Goal: Task Accomplishment & Management: Complete application form

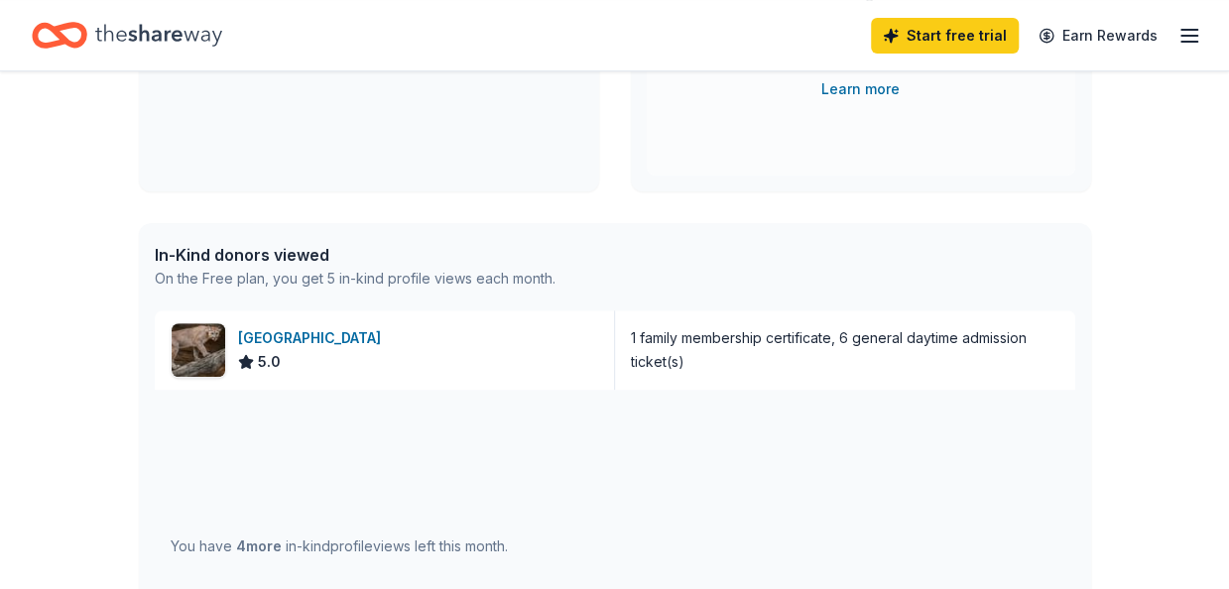
scroll to position [373, 0]
click at [208, 353] on img at bounding box center [199, 349] width 54 height 54
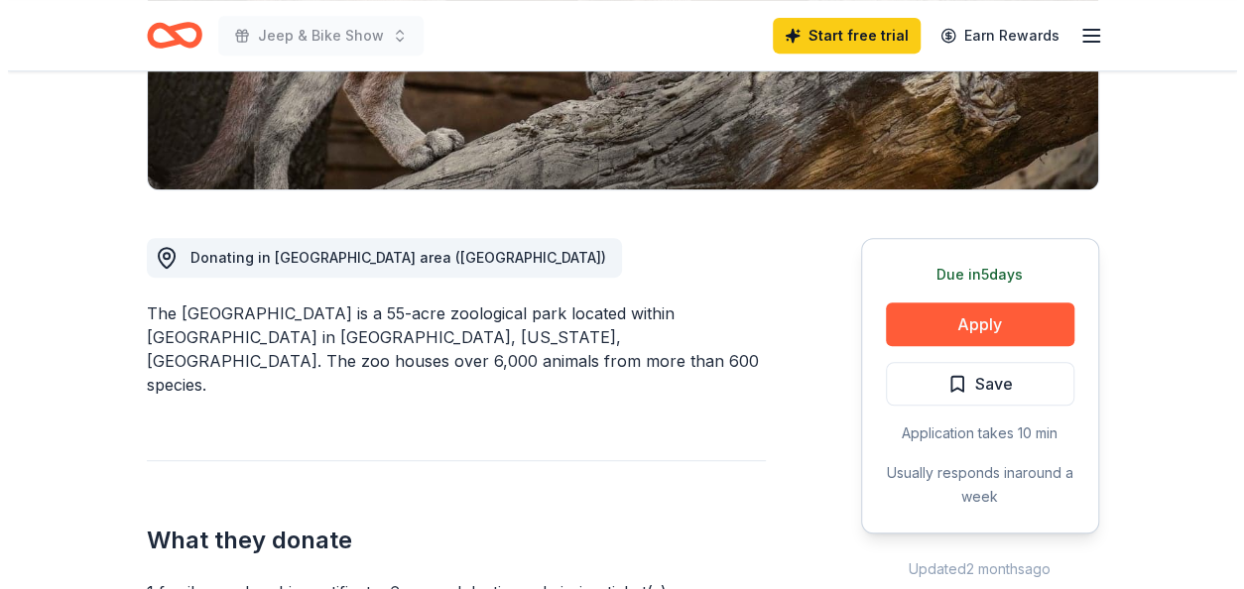
scroll to position [414, 0]
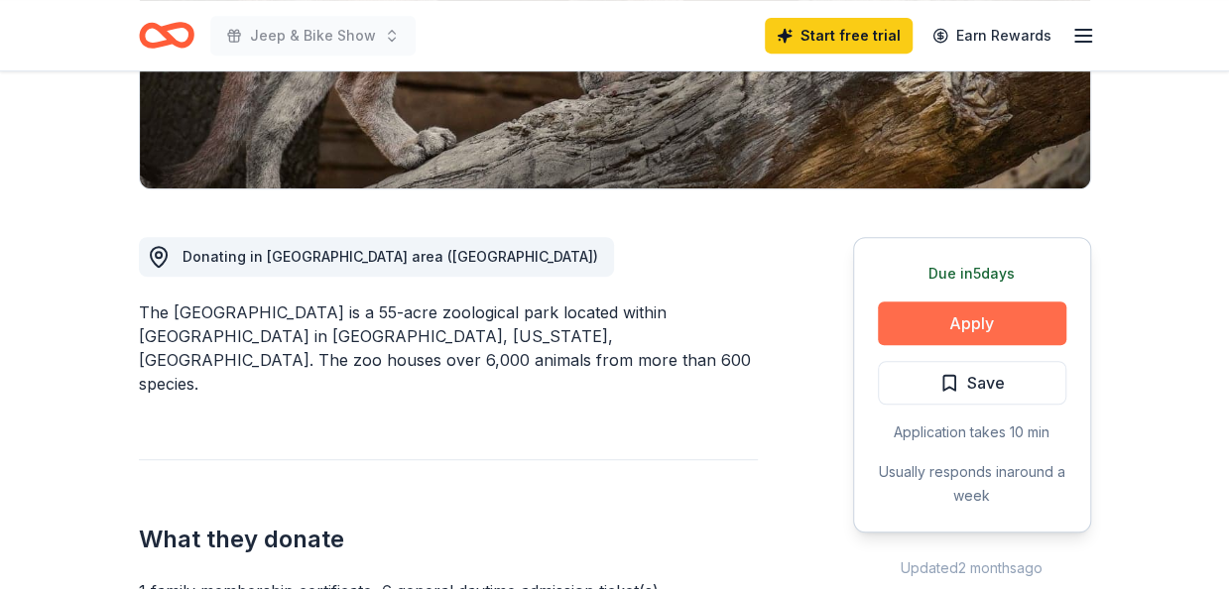
click at [960, 311] on button "Apply" at bounding box center [972, 324] width 188 height 44
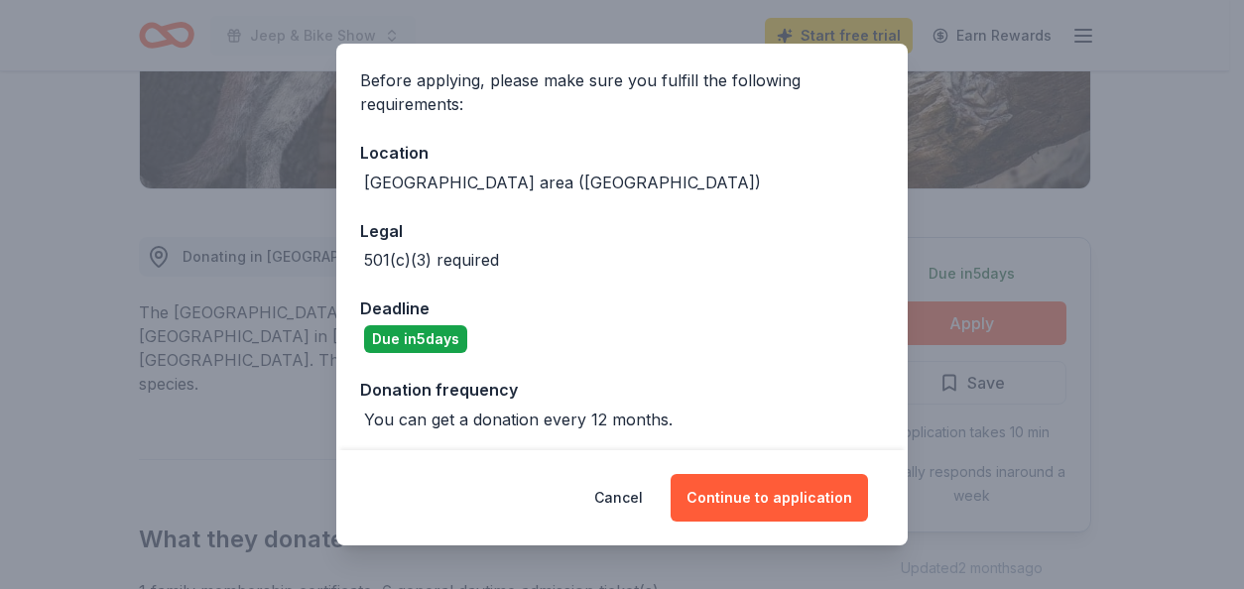
scroll to position [147, 0]
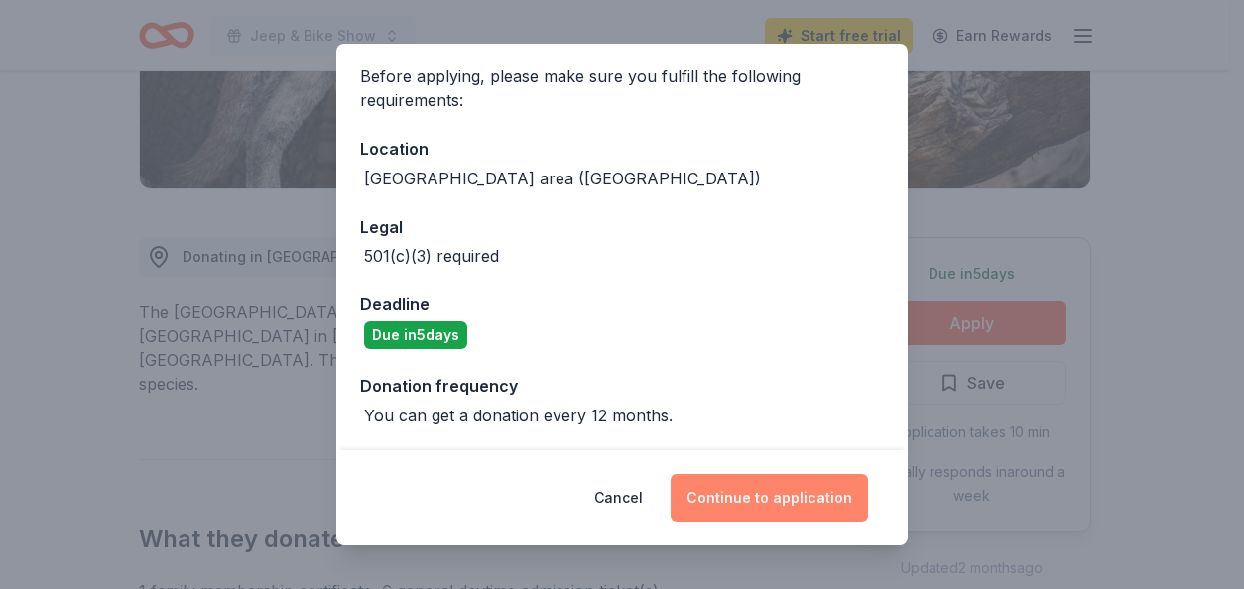
click at [759, 509] on button "Continue to application" at bounding box center [769, 498] width 197 height 48
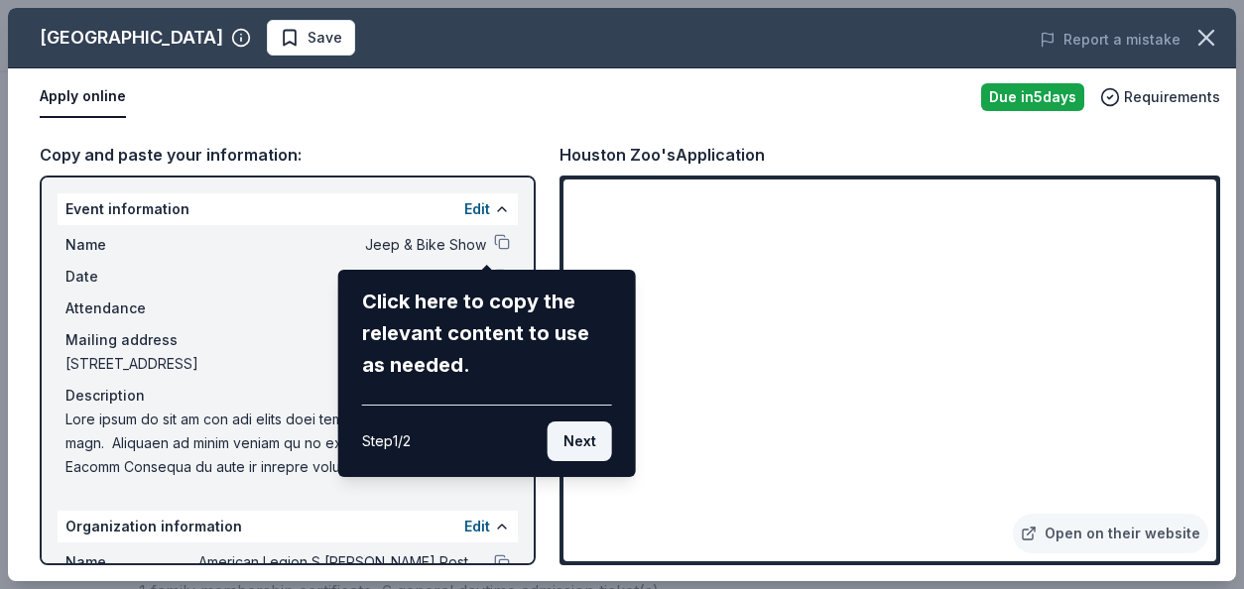
click at [578, 443] on button "Next" at bounding box center [580, 442] width 64 height 40
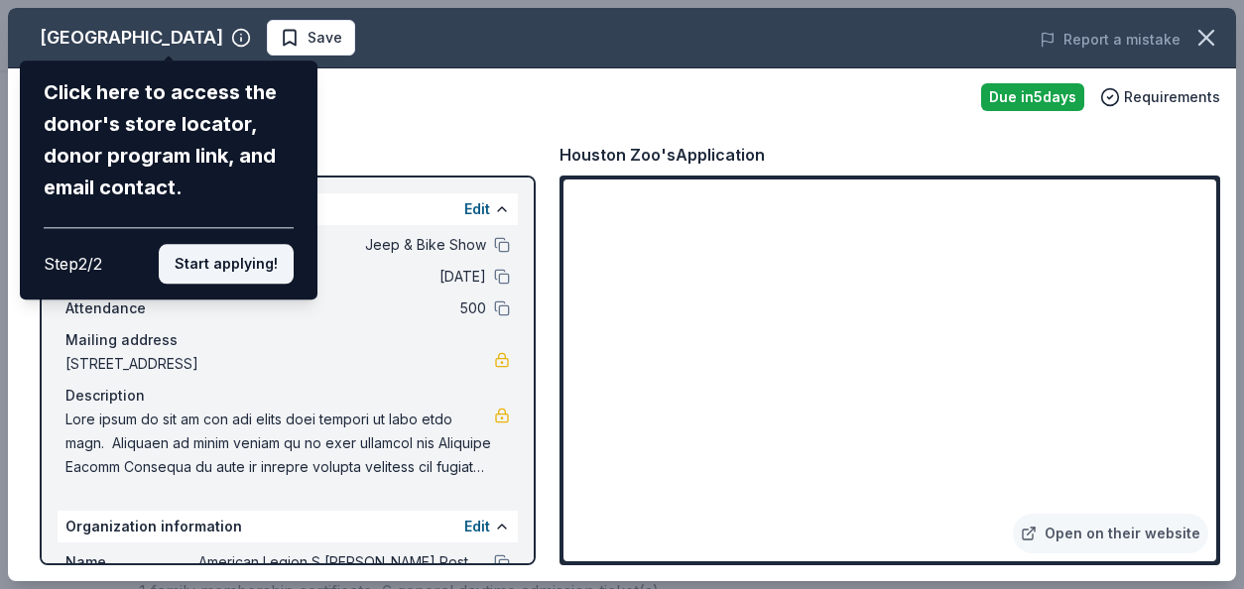
click at [232, 268] on button "Start applying!" at bounding box center [226, 264] width 135 height 40
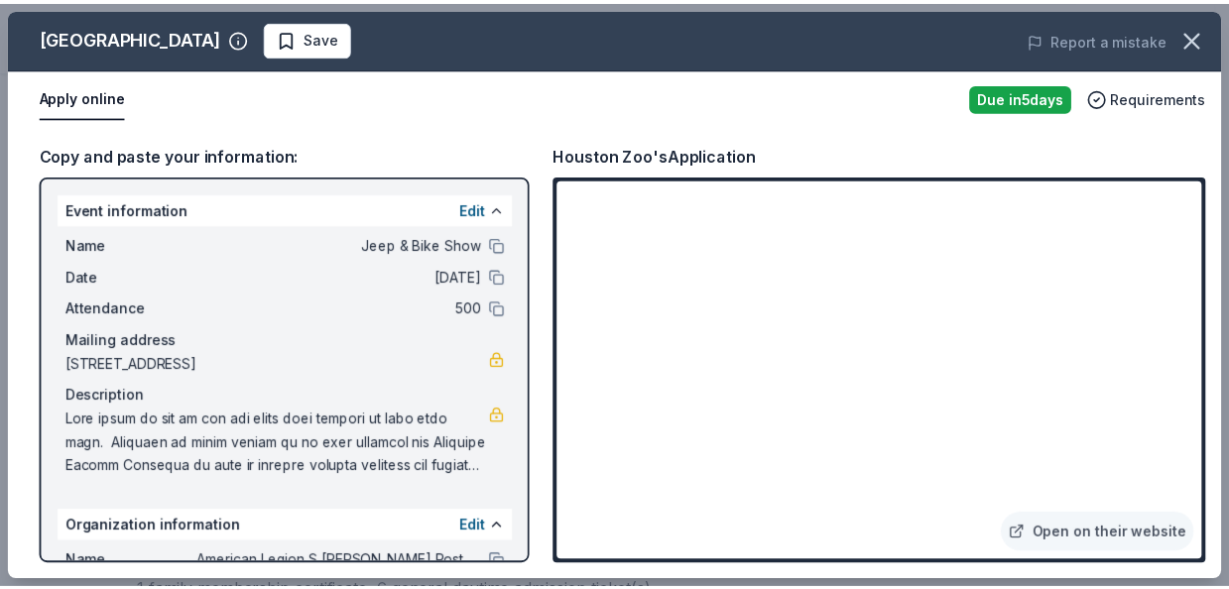
scroll to position [178, 0]
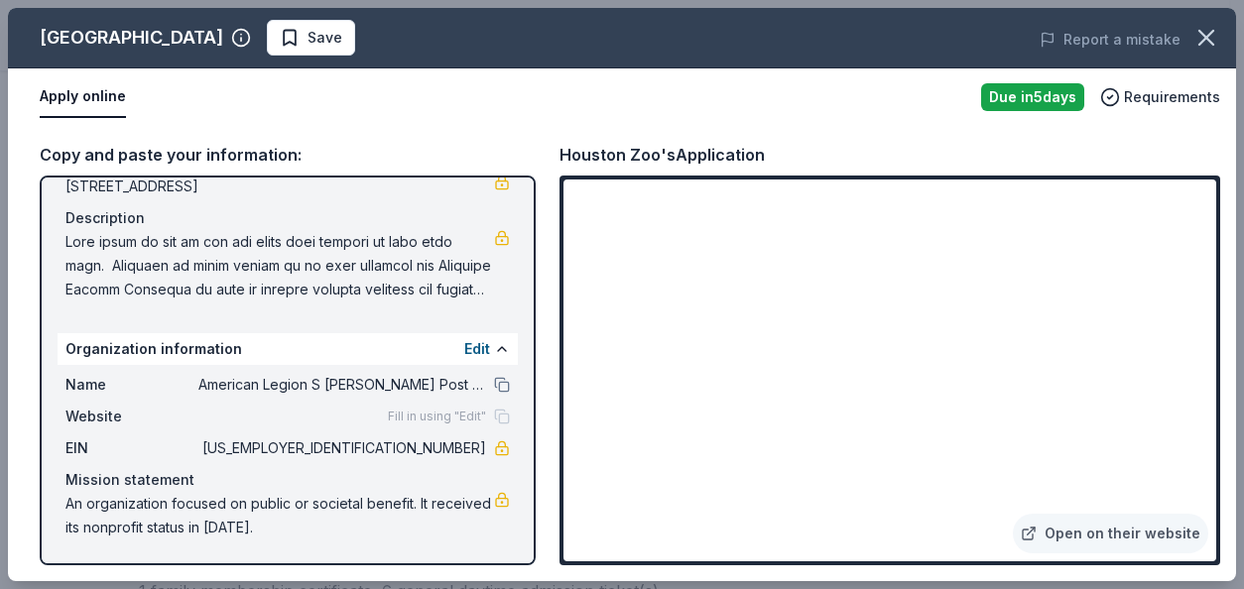
click at [52, 96] on button "Apply online" at bounding box center [83, 97] width 86 height 42
click at [1213, 43] on icon "button" at bounding box center [1206, 38] width 28 height 28
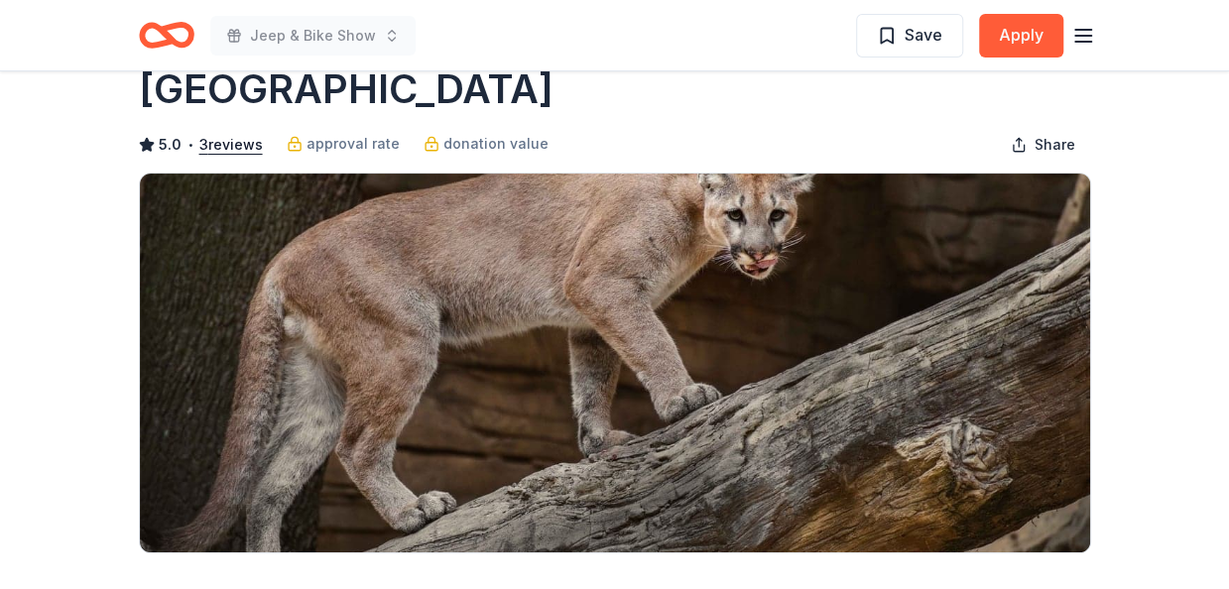
scroll to position [0, 0]
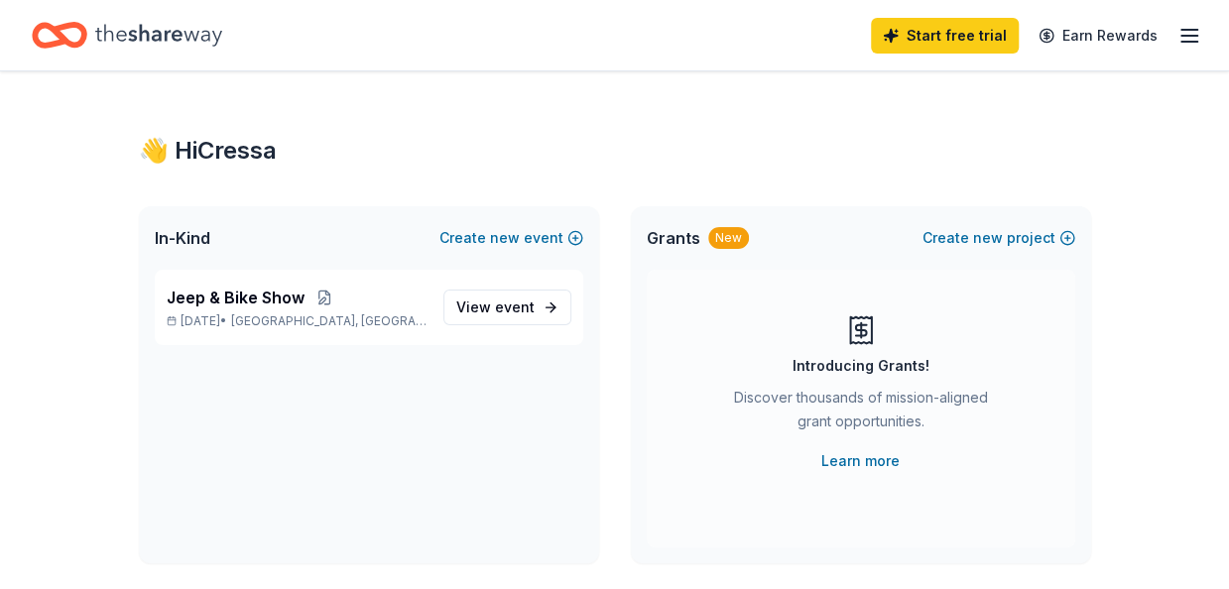
scroll to position [21, 0]
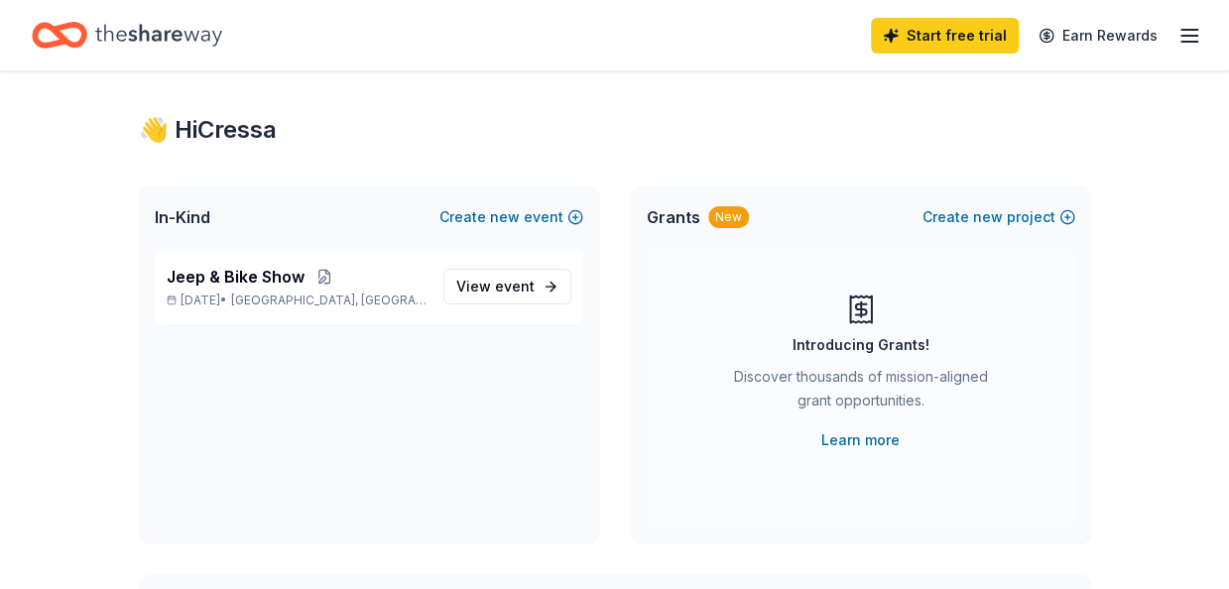
click at [1191, 31] on icon "button" at bounding box center [1189, 36] width 24 height 24
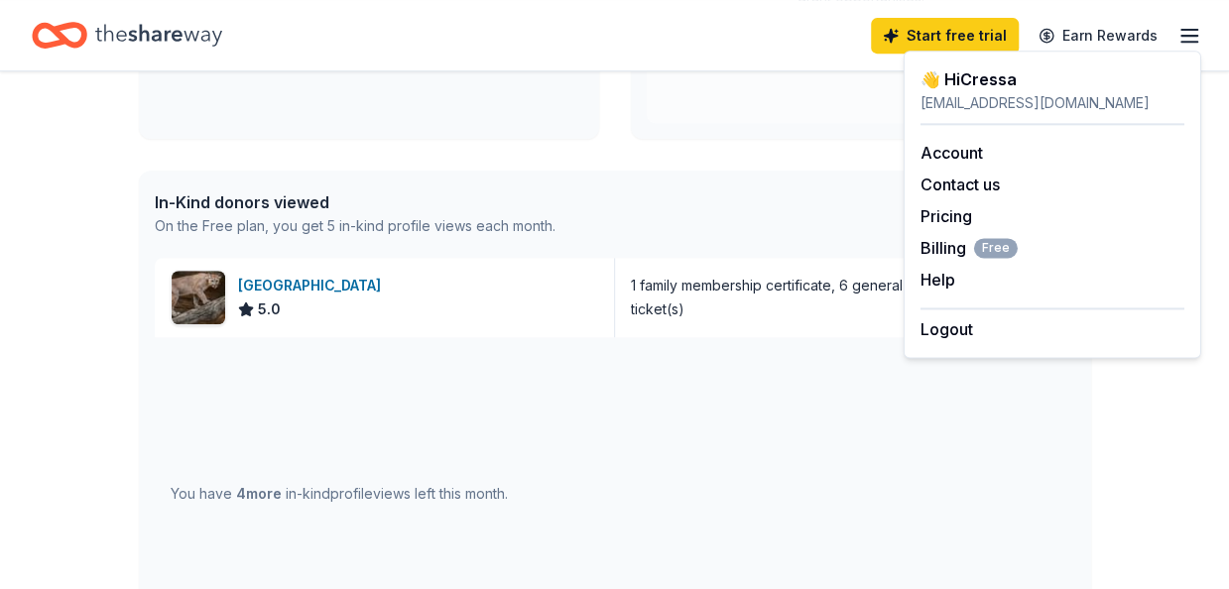
scroll to position [420, 0]
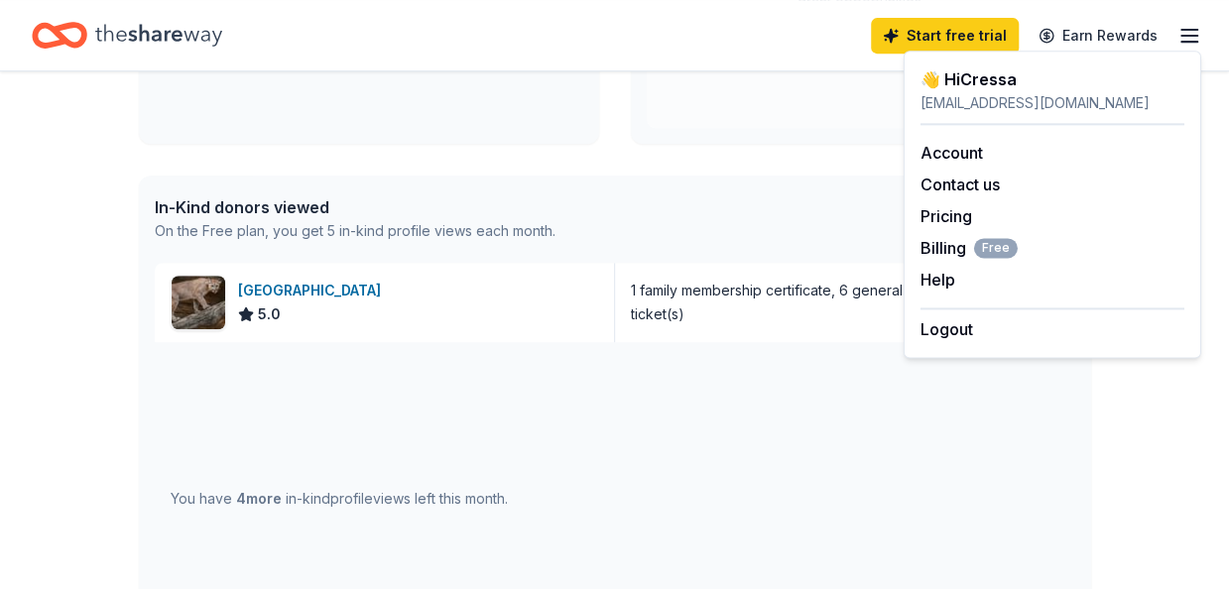
click at [331, 238] on div "On the Free plan, you get 5 in-kind profile views each month." at bounding box center [355, 231] width 401 height 24
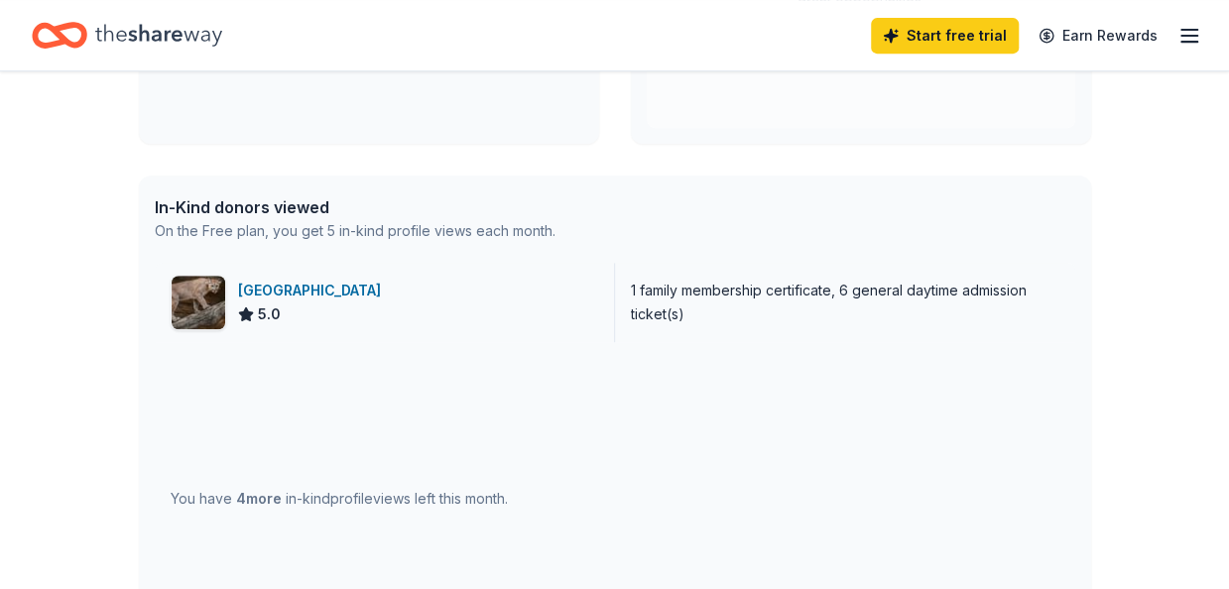
click at [206, 297] on img at bounding box center [199, 303] width 54 height 54
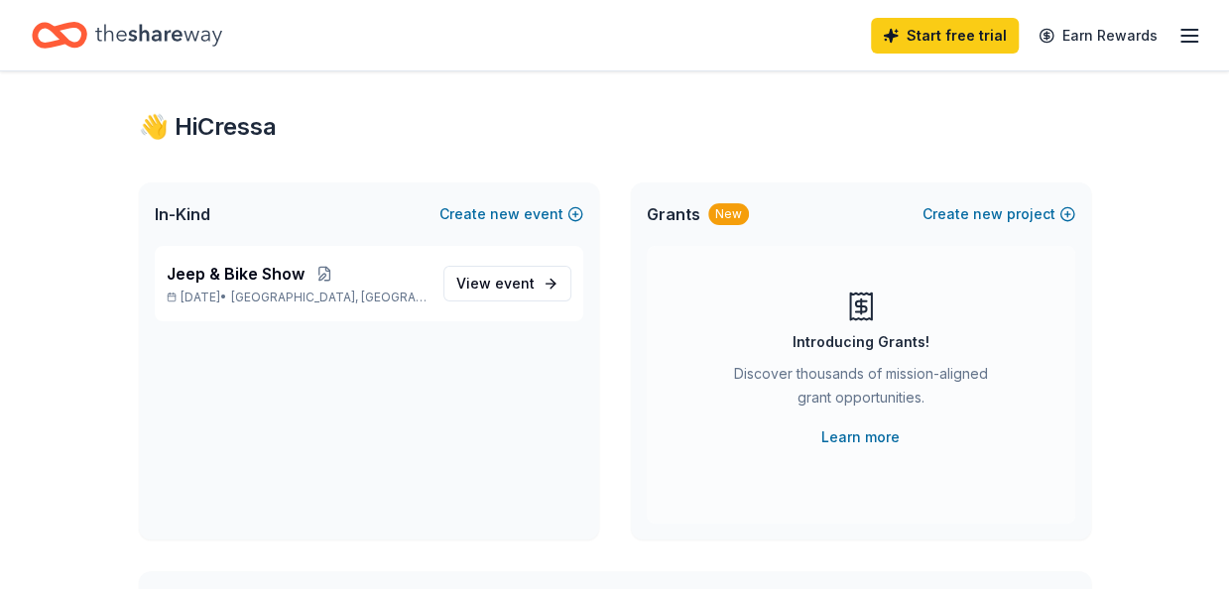
scroll to position [0, 0]
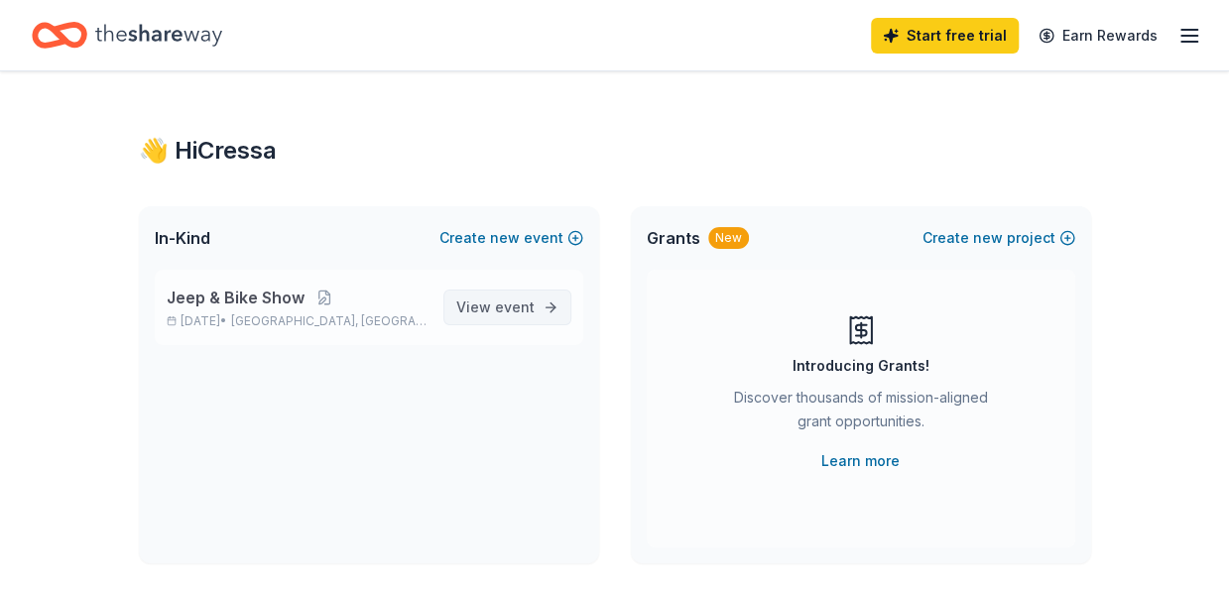
click at [518, 319] on link "View event" at bounding box center [507, 308] width 128 height 36
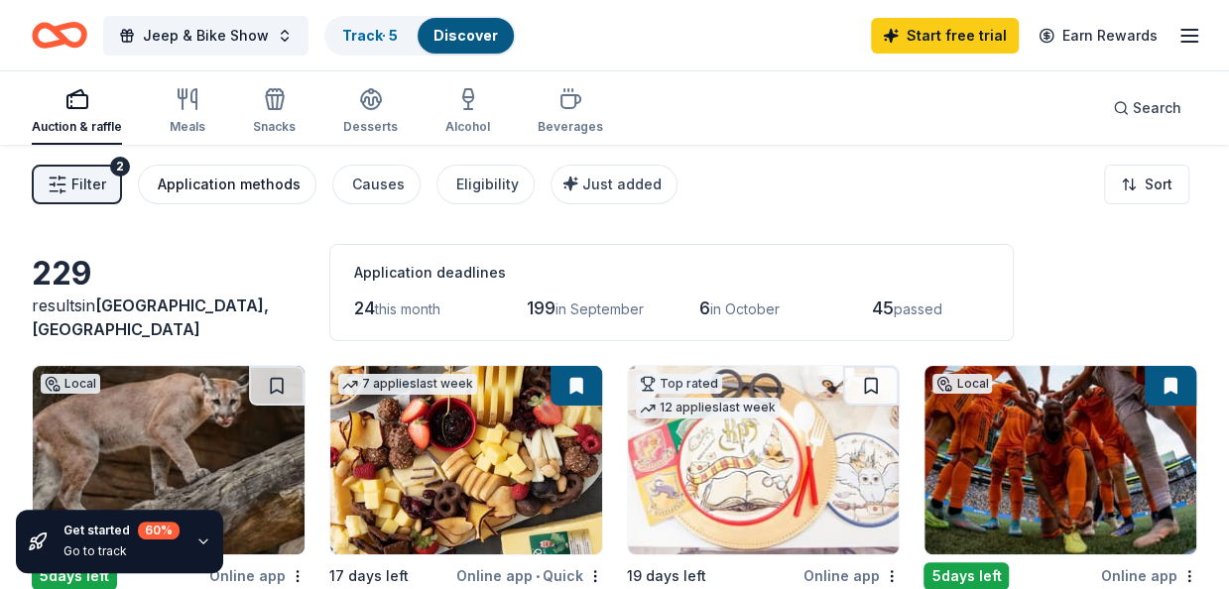
click at [252, 177] on div "Application methods" at bounding box center [229, 185] width 143 height 24
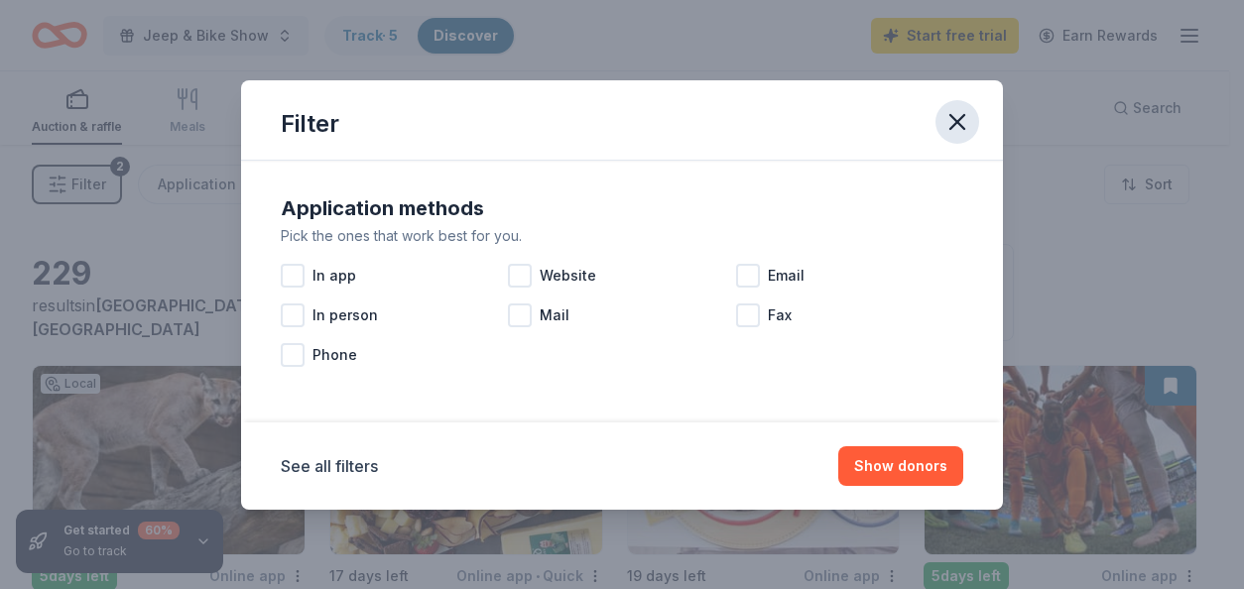
click at [974, 117] on button "button" at bounding box center [957, 122] width 44 height 44
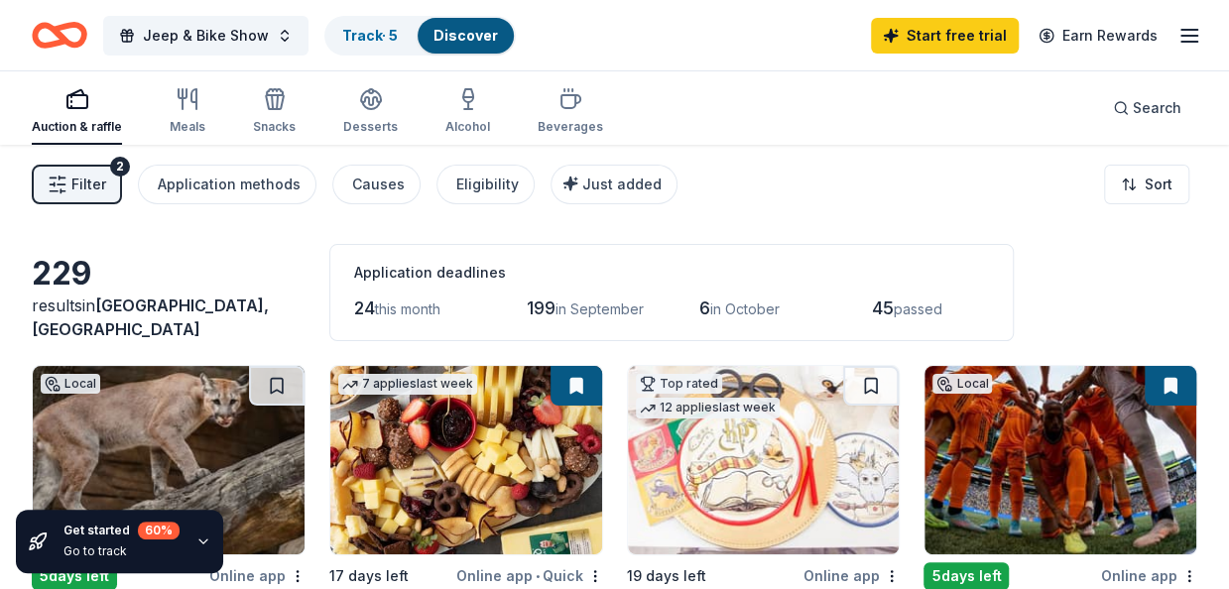
click at [77, 112] on div "Auction & raffle" at bounding box center [77, 111] width 90 height 48
click at [187, 124] on div "Meals" at bounding box center [188, 127] width 36 height 16
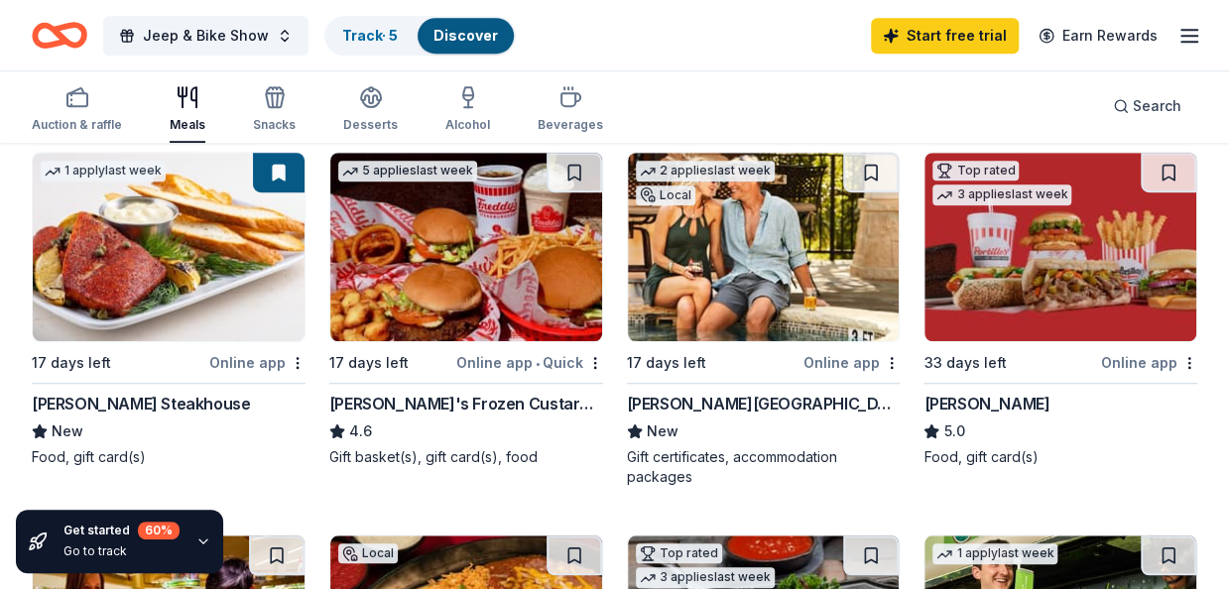
scroll to position [604, 0]
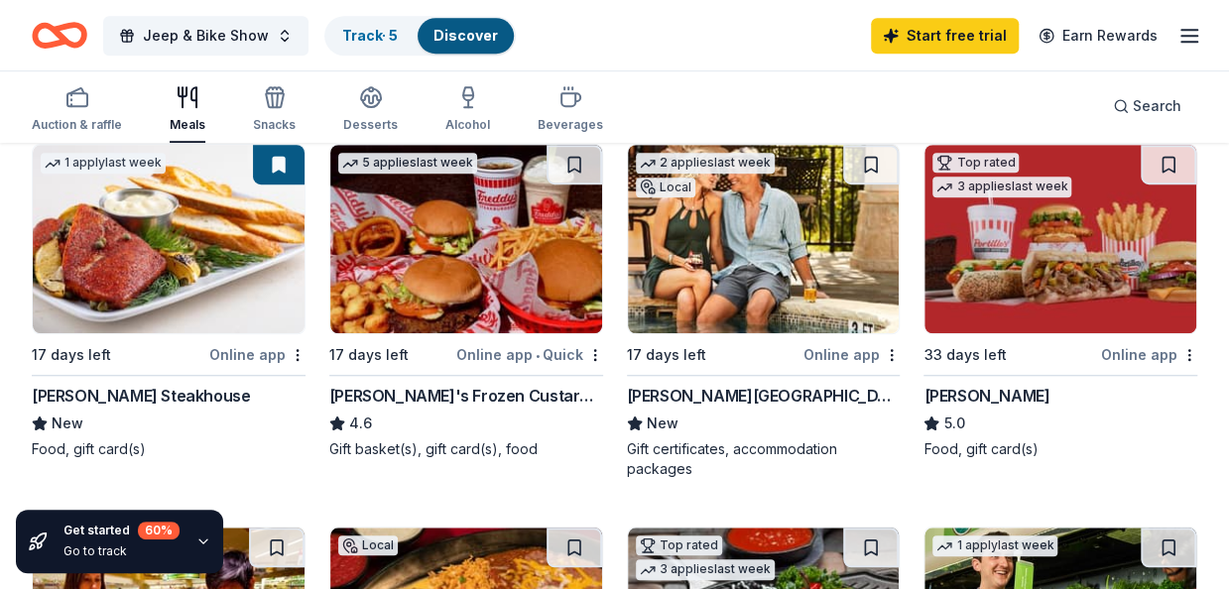
click at [250, 358] on div "Online app" at bounding box center [257, 354] width 96 height 25
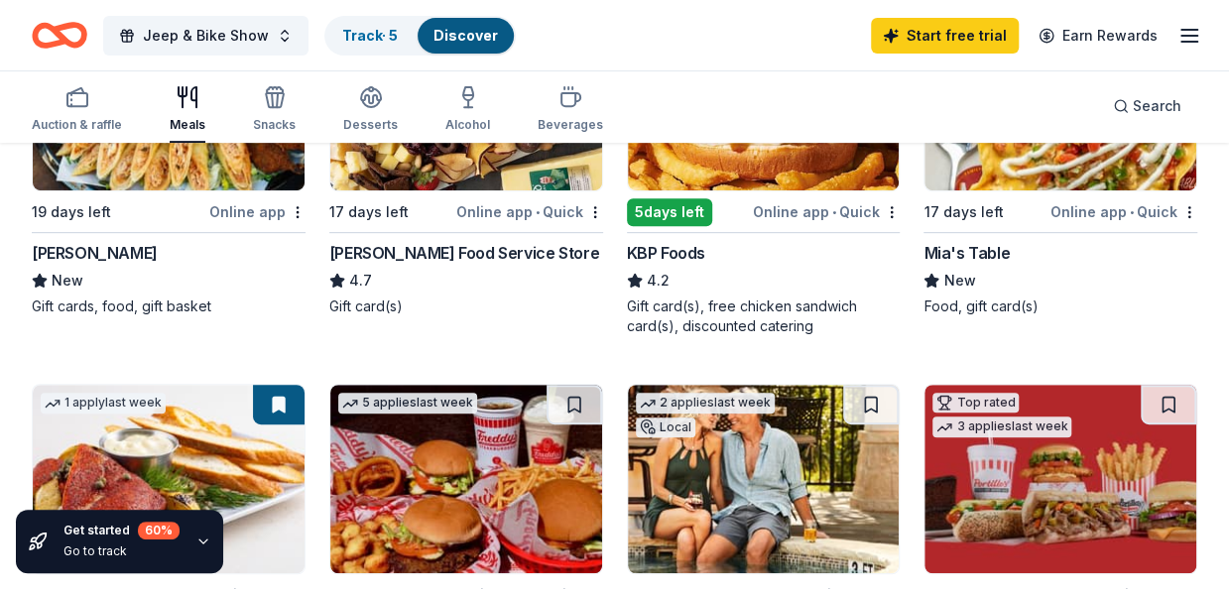
scroll to position [0, 0]
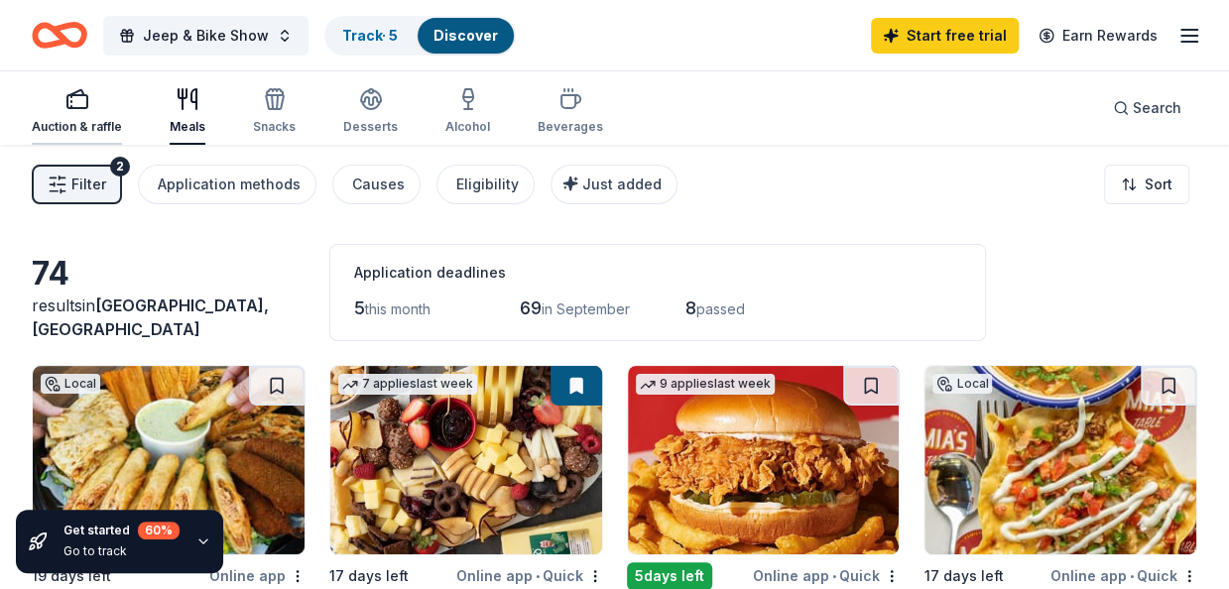
click at [83, 109] on icon "button" at bounding box center [77, 99] width 24 height 24
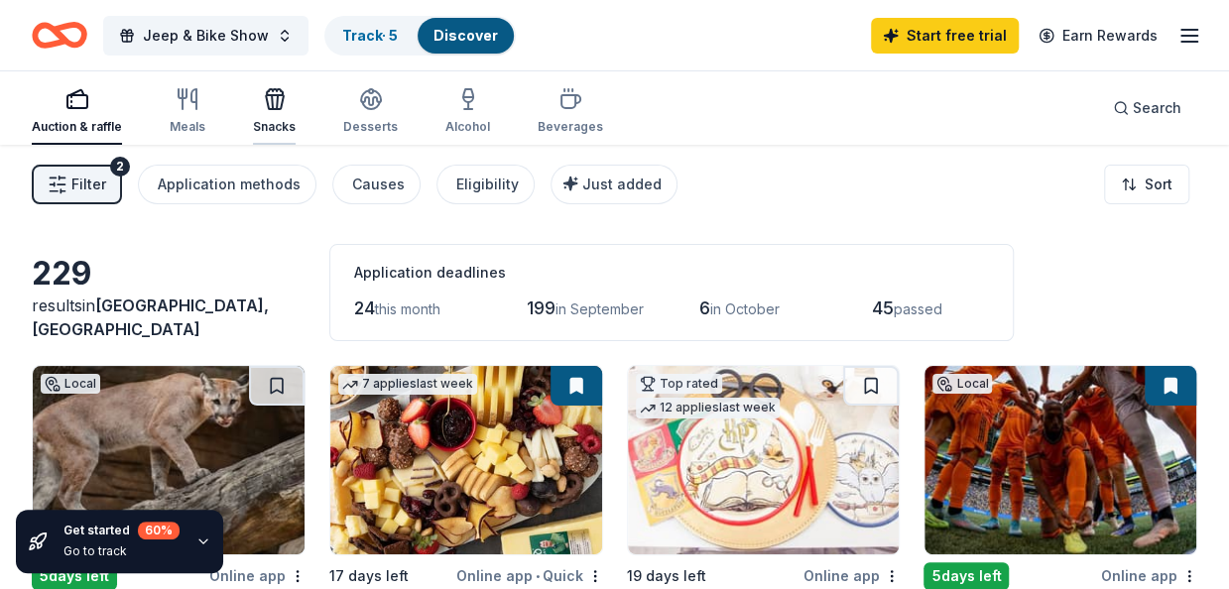
click at [263, 119] on div "Snacks" at bounding box center [274, 127] width 43 height 16
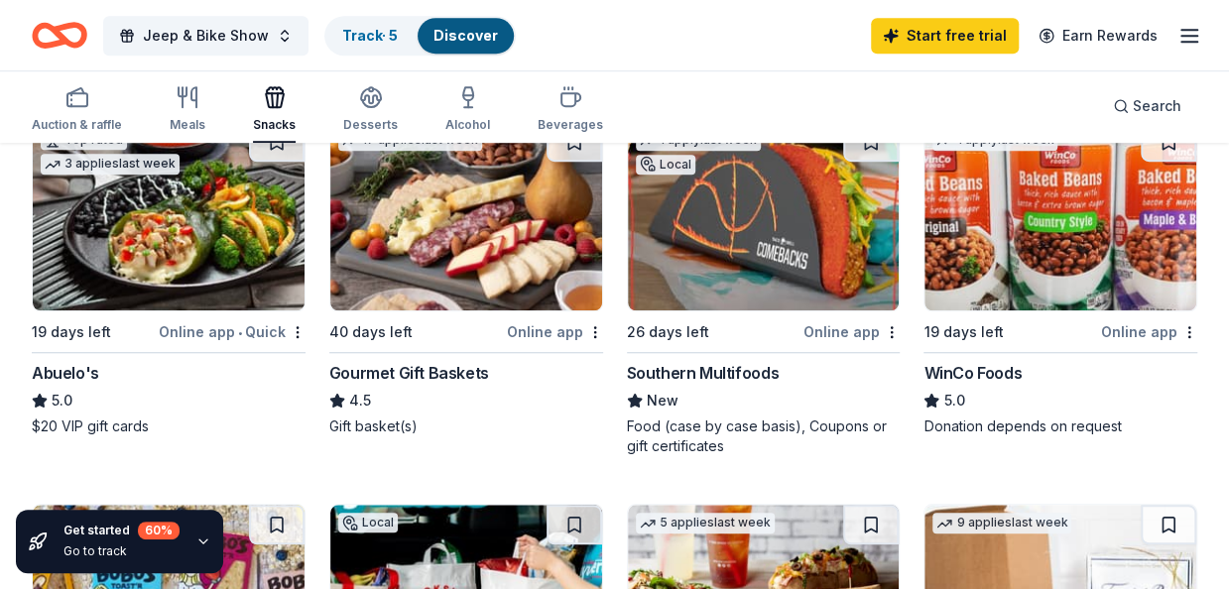
scroll to position [609, 0]
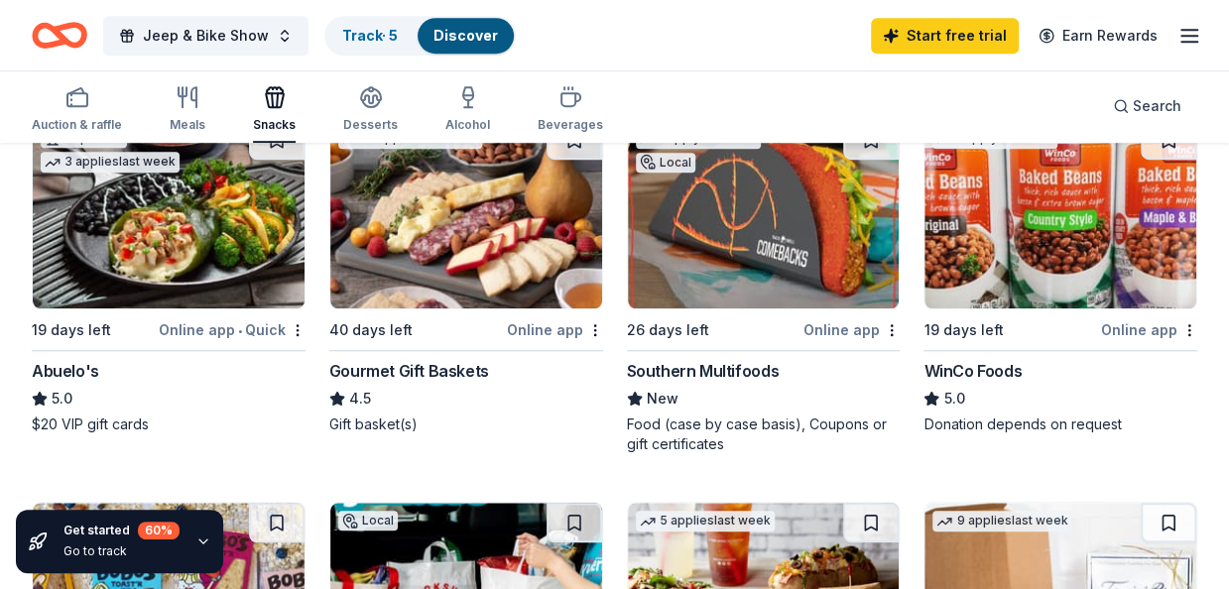
click at [410, 368] on div "Gourmet Gift Baskets" at bounding box center [409, 371] width 160 height 24
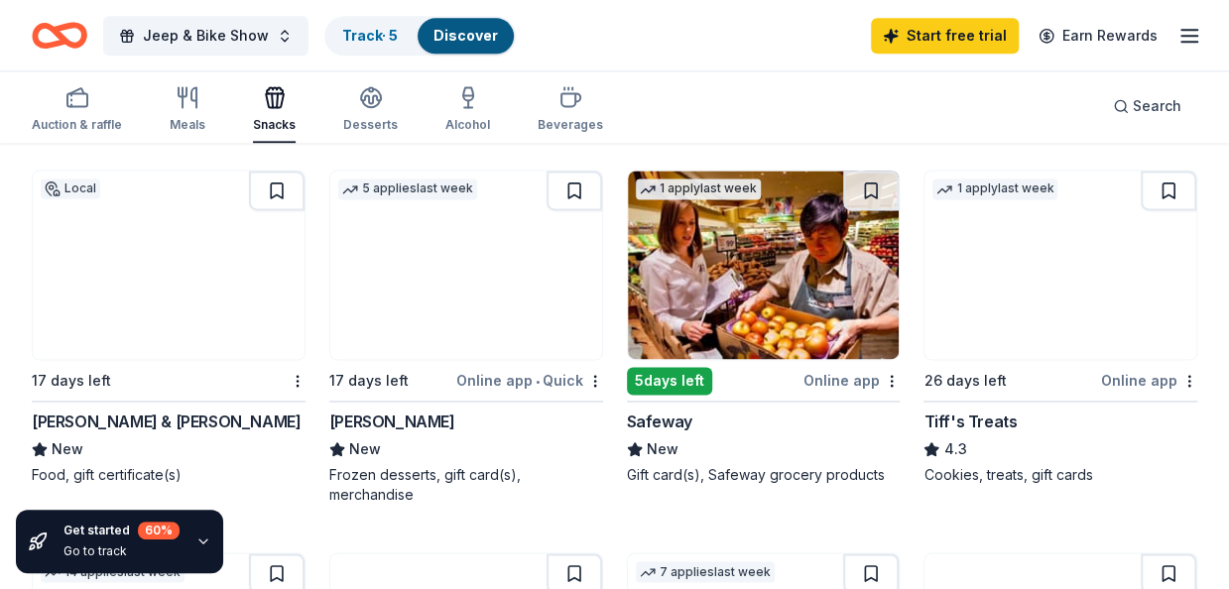
scroll to position [1362, 0]
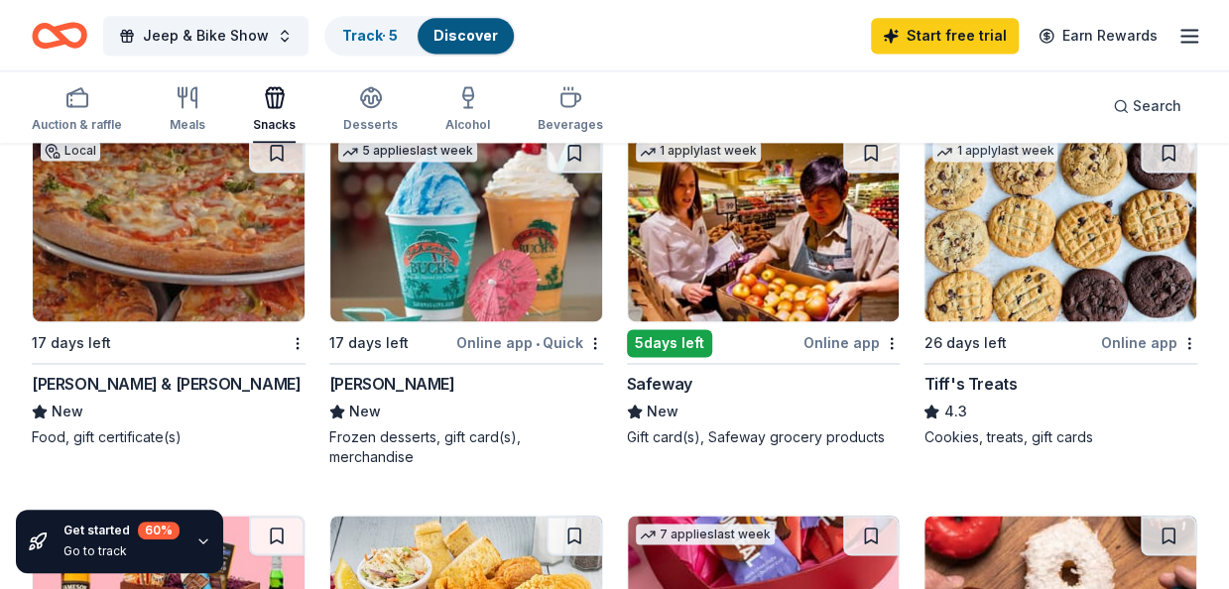
click at [450, 273] on img at bounding box center [466, 227] width 272 height 188
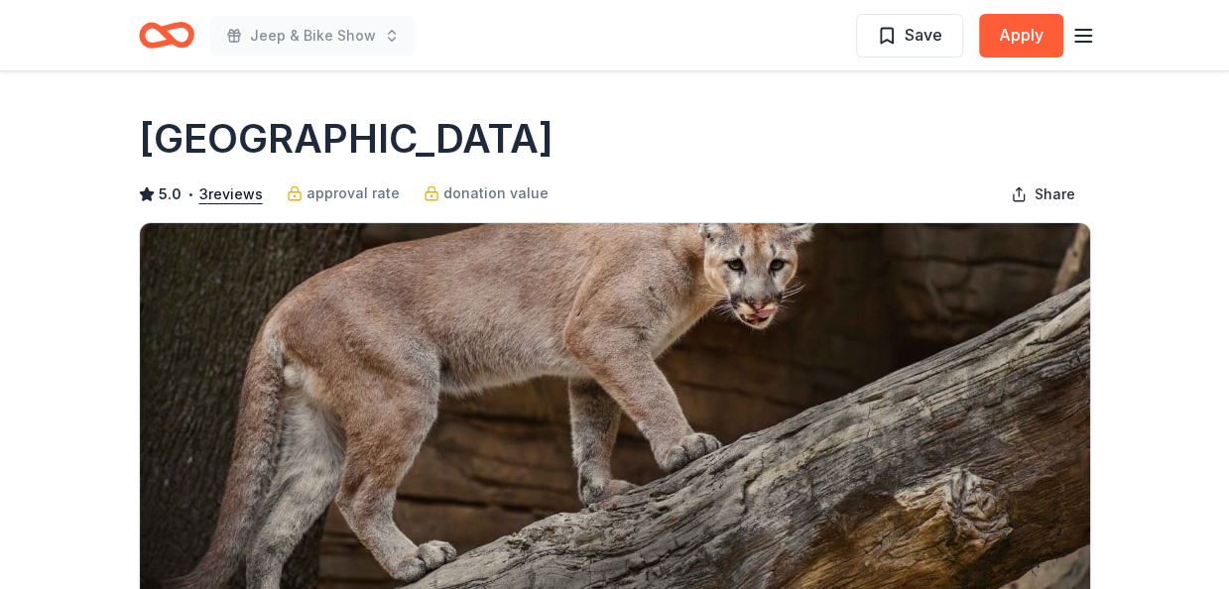
click at [1085, 37] on icon "button" at bounding box center [1083, 36] width 24 height 24
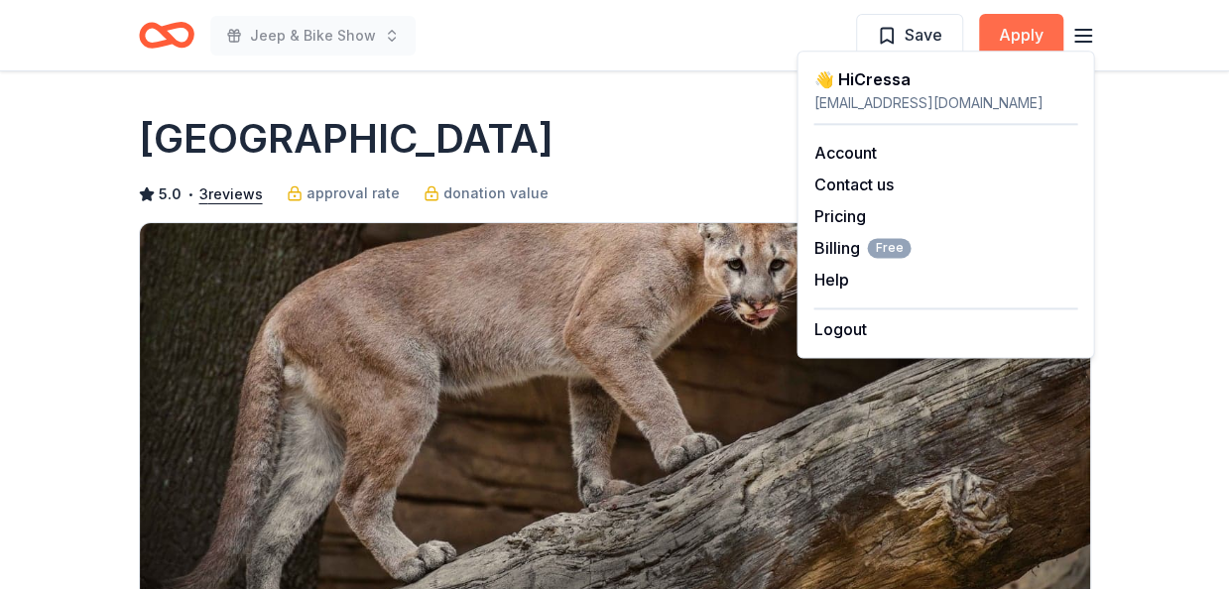
click at [1034, 41] on button "Apply" at bounding box center [1021, 36] width 84 height 44
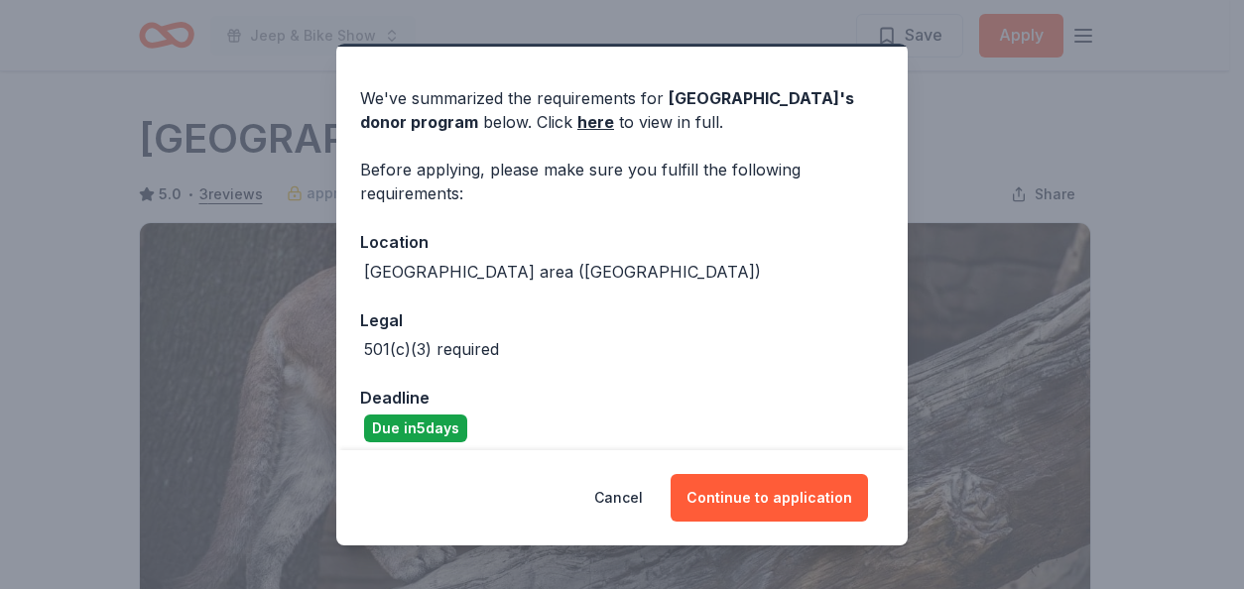
scroll to position [51, 0]
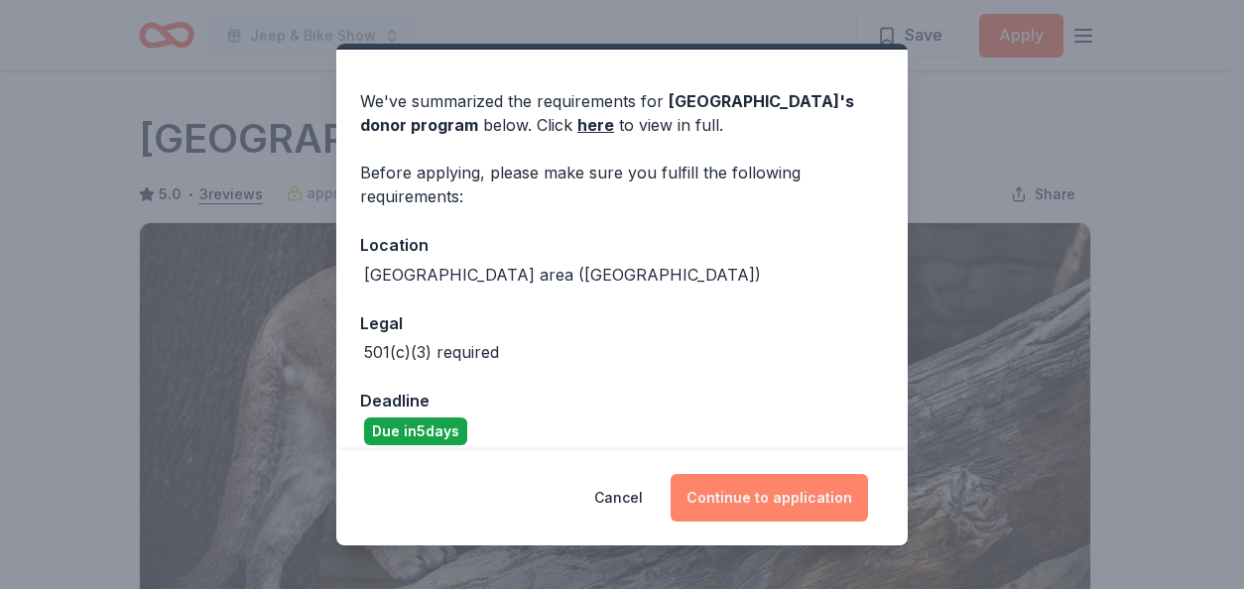
click at [736, 483] on button "Continue to application" at bounding box center [769, 498] width 197 height 48
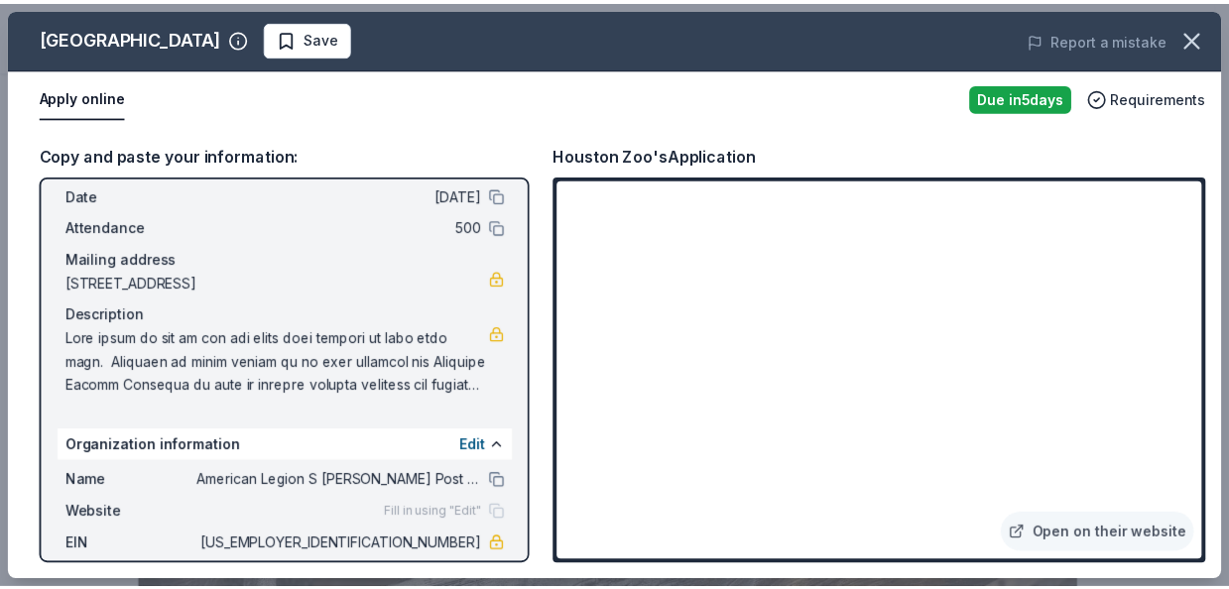
scroll to position [178, 0]
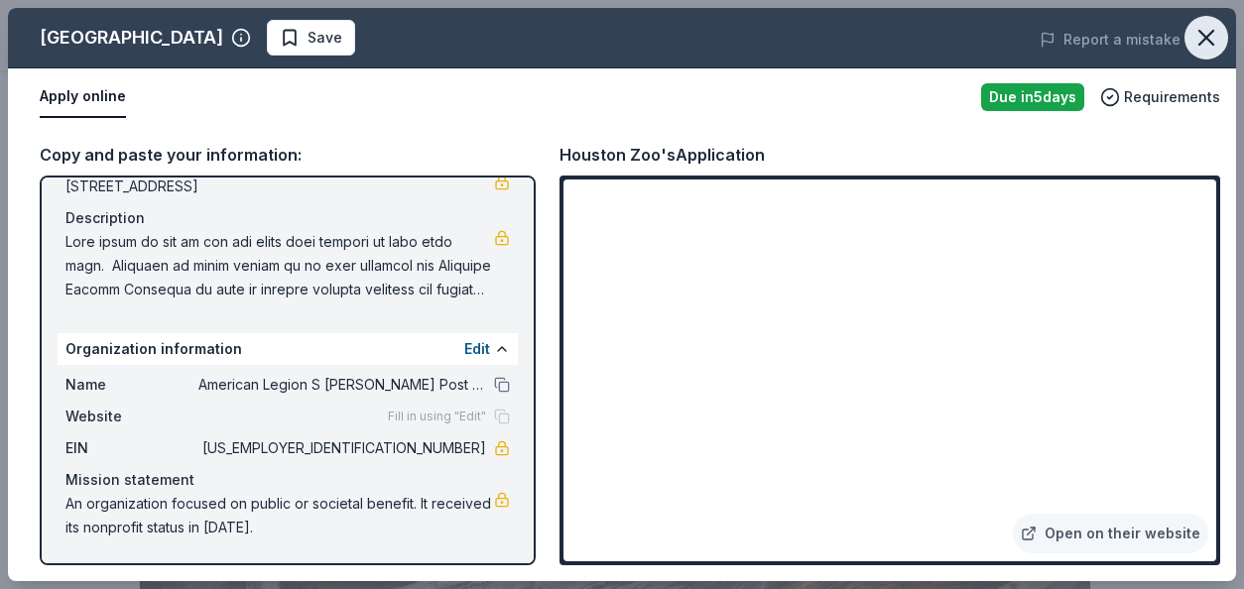
click at [1202, 43] on icon "button" at bounding box center [1206, 38] width 14 height 14
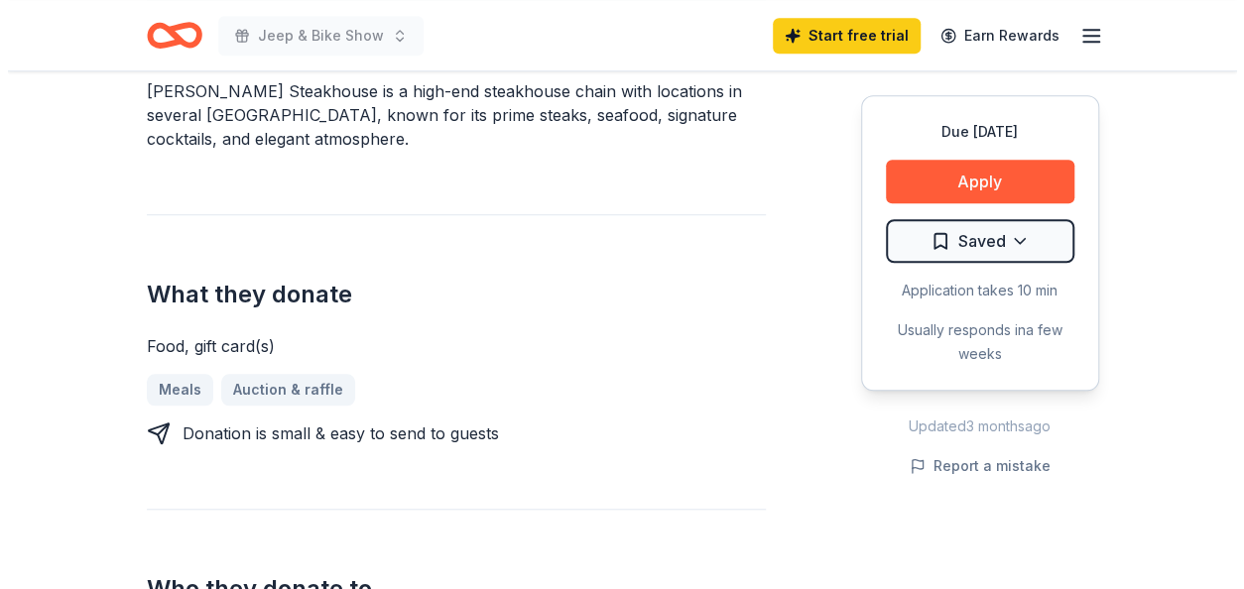
scroll to position [683, 0]
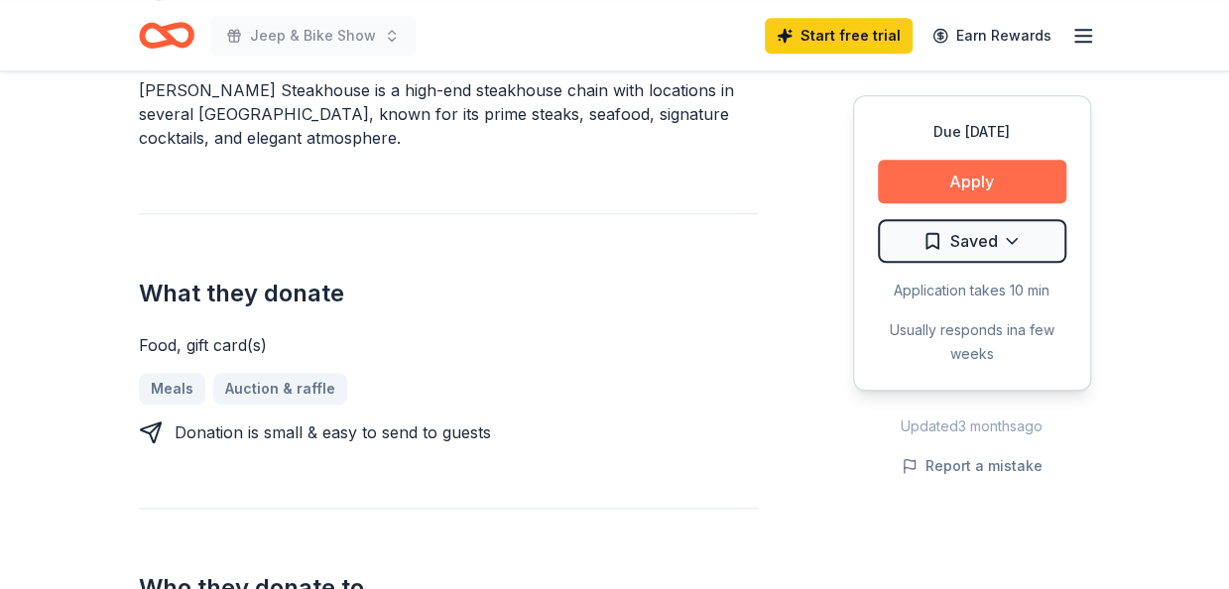
click at [988, 174] on button "Apply" at bounding box center [972, 182] width 188 height 44
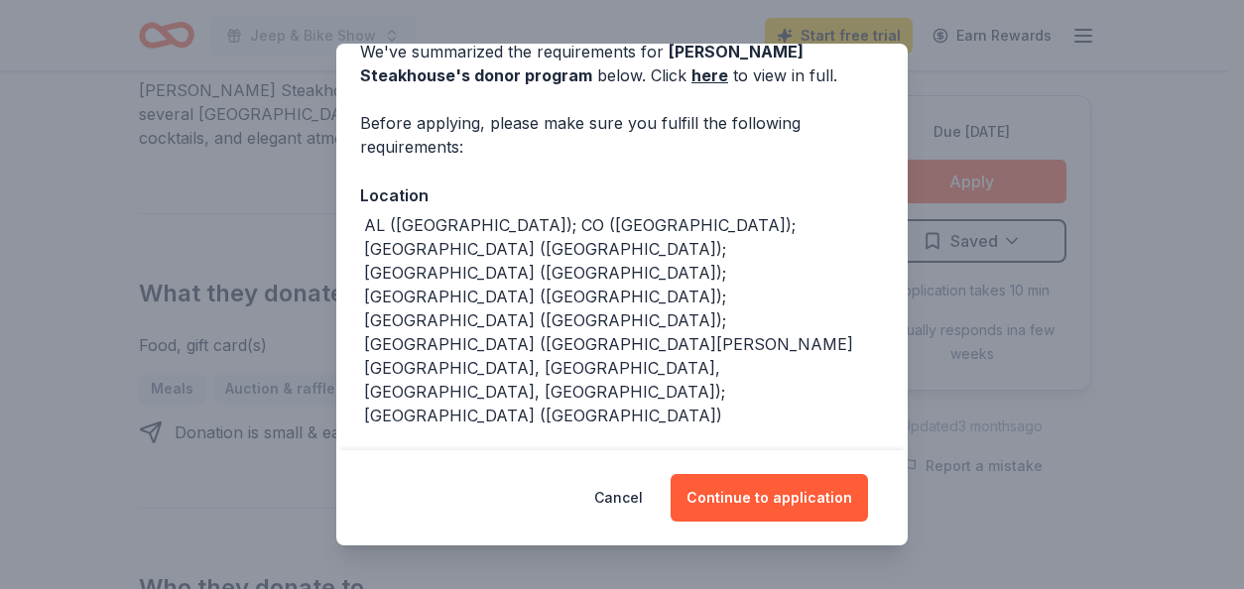
scroll to position [117, 0]
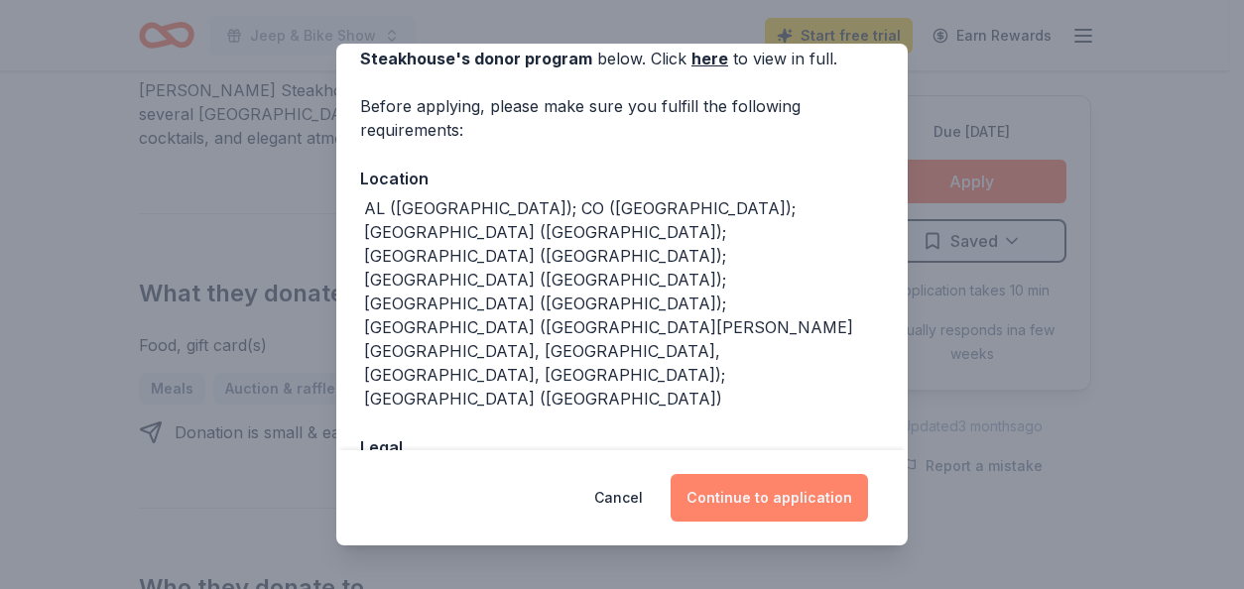
click at [801, 501] on button "Continue to application" at bounding box center [769, 498] width 197 height 48
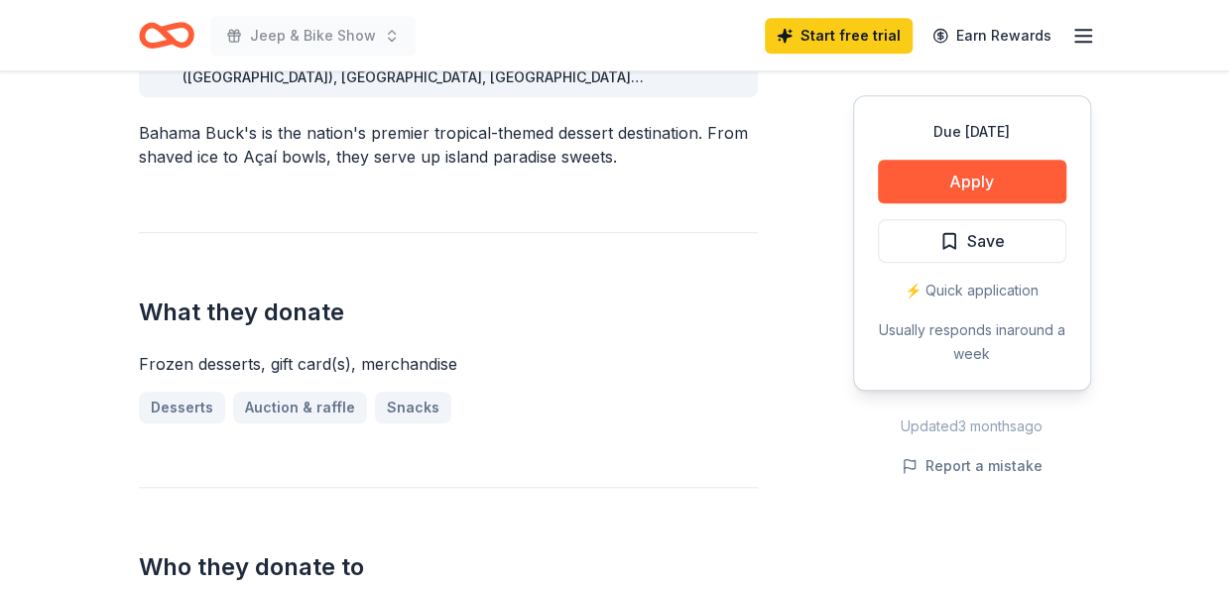
scroll to position [640, 0]
